Goal: Check status: Check status

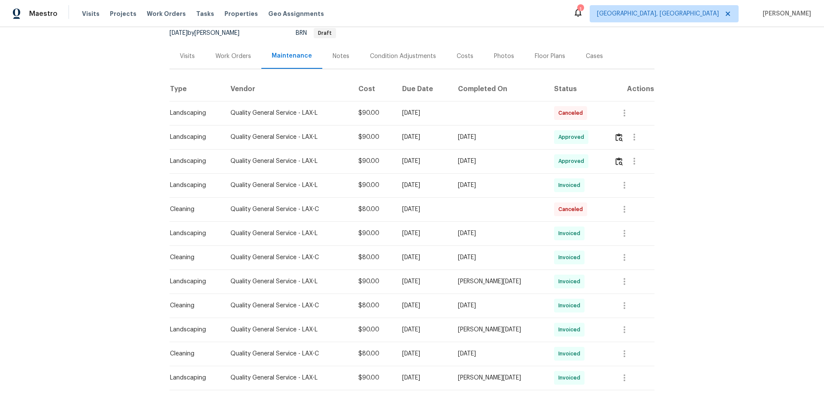
scroll to position [86, 0]
drag, startPoint x: 385, startPoint y: 123, endPoint x: 299, endPoint y: 126, distance: 86.4
click at [360, 125] on tbody "Landscaping Quality General Service - LAX-L $90.00 Thu, Sep 04 2025 Canceled La…" at bounding box center [412, 402] width 485 height 601
click at [551, 168] on td "Approved" at bounding box center [577, 162] width 60 height 24
click at [616, 140] on img "button" at bounding box center [619, 138] width 7 height 8
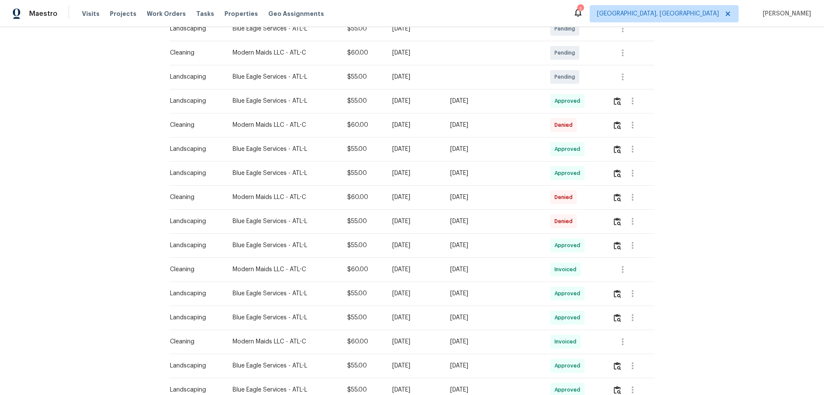
scroll to position [129, 0]
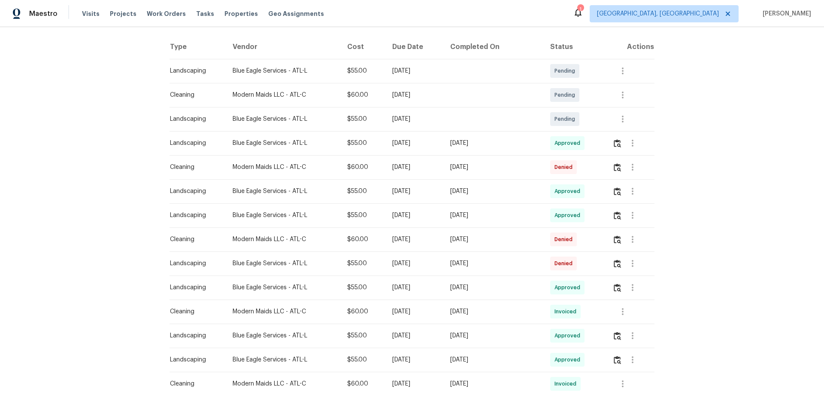
drag, startPoint x: 521, startPoint y: 143, endPoint x: 367, endPoint y: 128, distance: 154.9
click at [406, 134] on tr "Landscaping Blue Eagle Services - ATL-L $55.00 [DATE] [DATE] Approved" at bounding box center [412, 143] width 485 height 24
click at [614, 145] on img "button" at bounding box center [617, 143] width 7 height 8
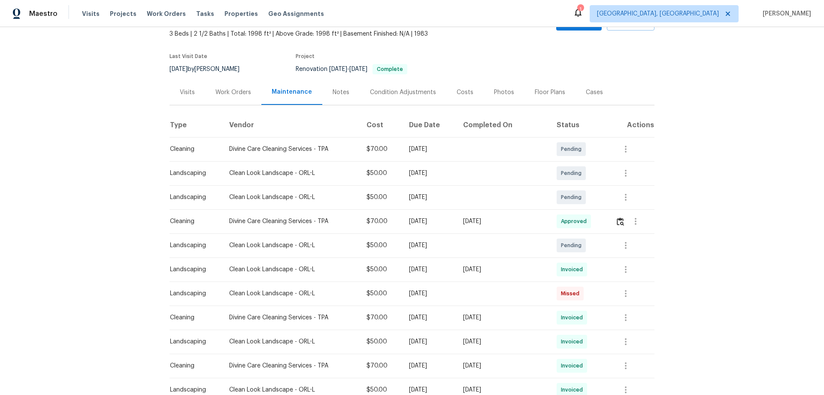
scroll to position [129, 0]
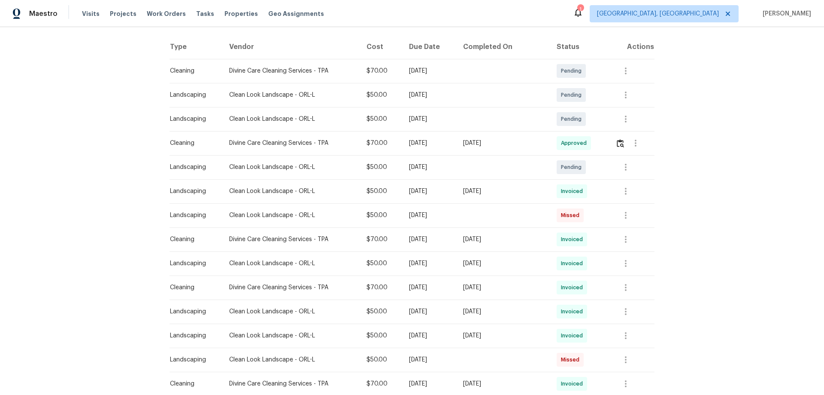
click at [613, 144] on td at bounding box center [632, 143] width 46 height 24
click at [613, 146] on td at bounding box center [632, 143] width 46 height 24
click at [622, 142] on button "button" at bounding box center [621, 143] width 10 height 21
